Goal: Information Seeking & Learning: Learn about a topic

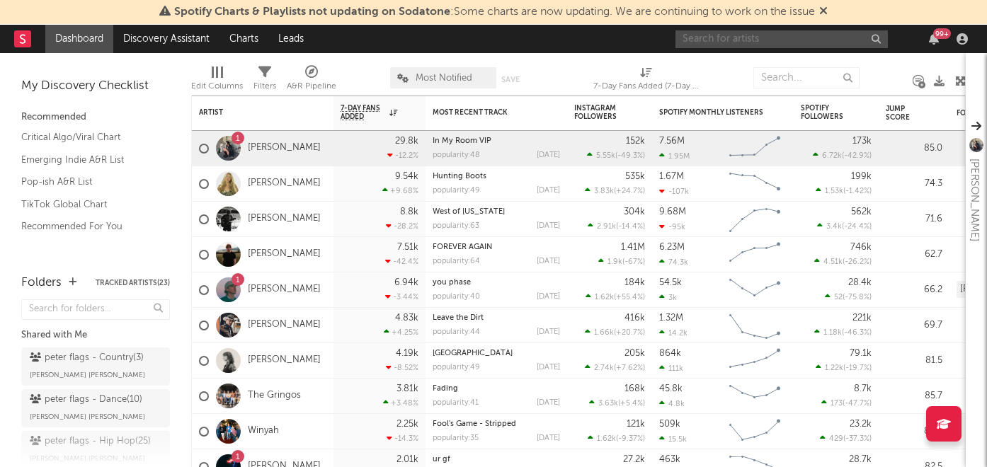
click at [718, 37] on input "text" at bounding box center [782, 39] width 212 height 18
type input "[PERSON_NAME]"
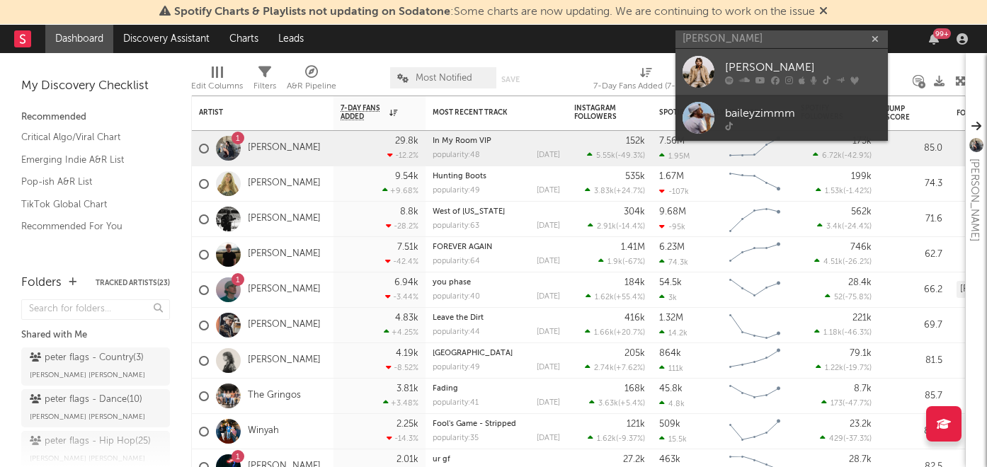
click at [819, 71] on div "[PERSON_NAME]" at bounding box center [803, 67] width 156 height 17
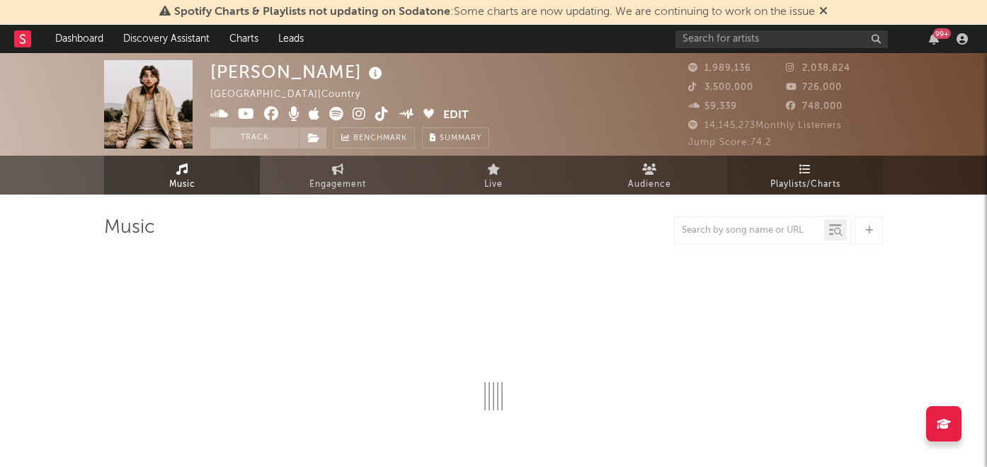
select select "6m"
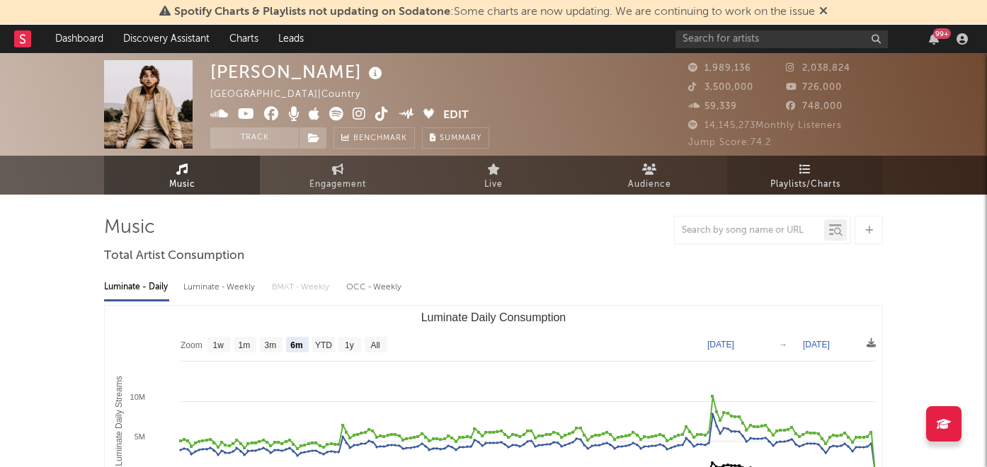
click at [800, 166] on icon at bounding box center [805, 169] width 12 height 11
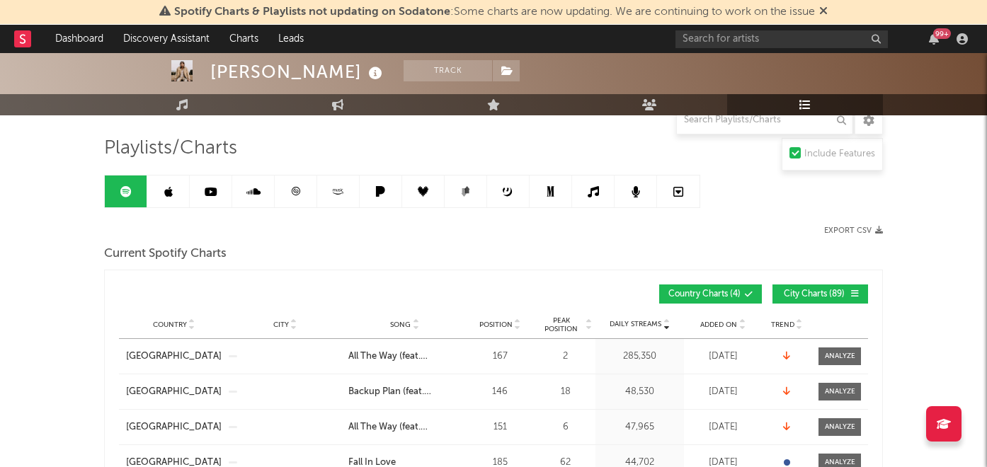
scroll to position [125, 0]
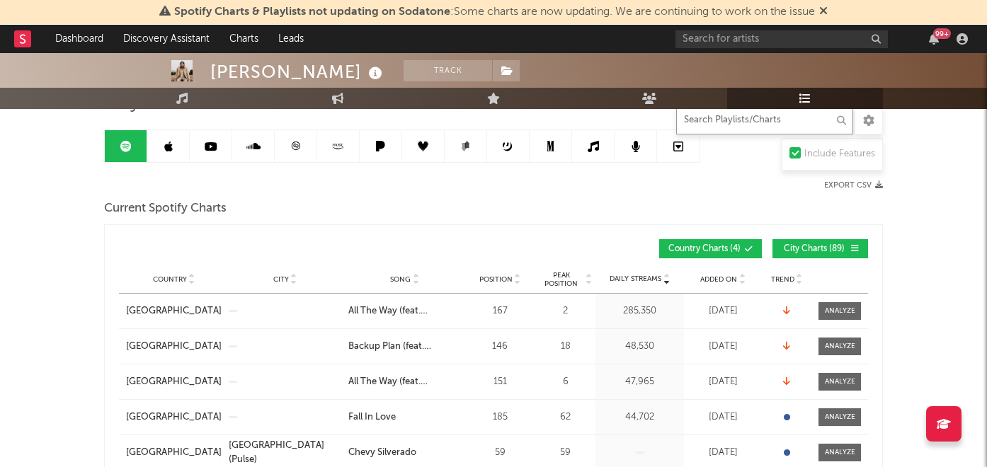
click at [709, 126] on input "text" at bounding box center [764, 120] width 177 height 28
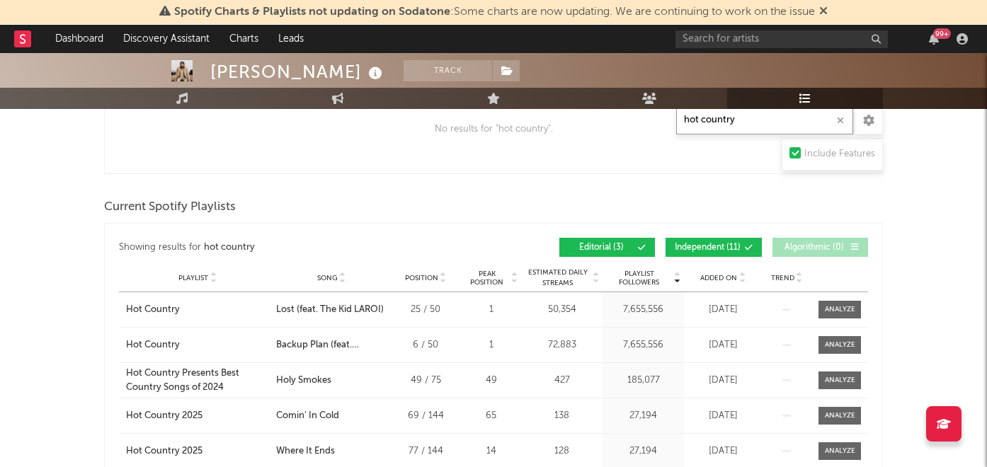
scroll to position [413, 0]
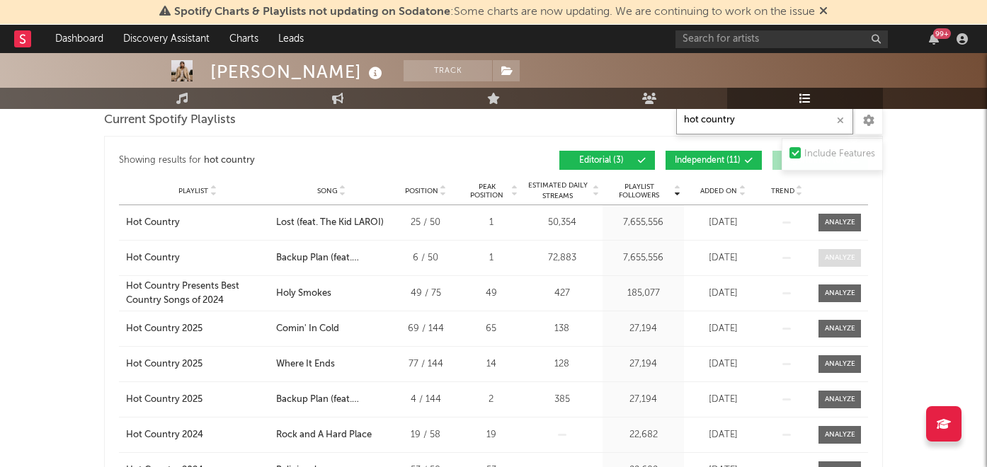
type input "hot country"
click at [847, 256] on div at bounding box center [840, 258] width 30 height 11
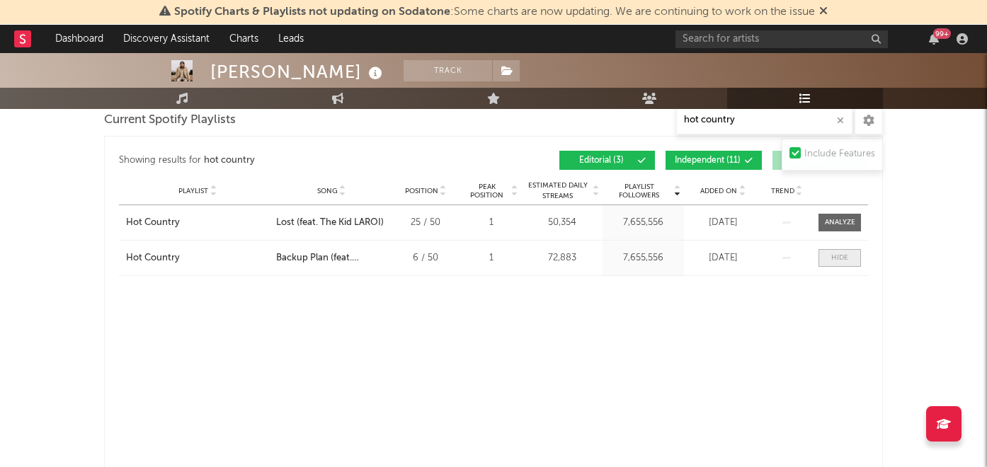
select select "1w"
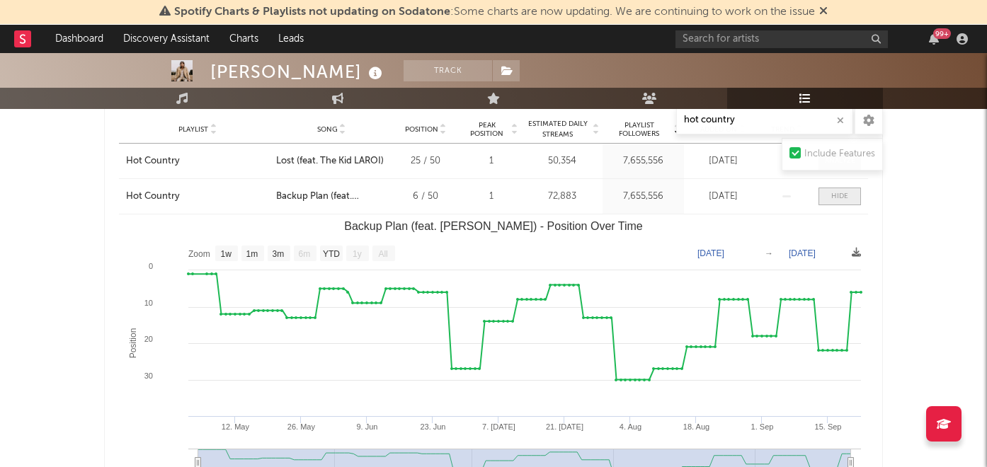
scroll to position [482, 0]
